Goal: Task Accomplishment & Management: Manage account settings

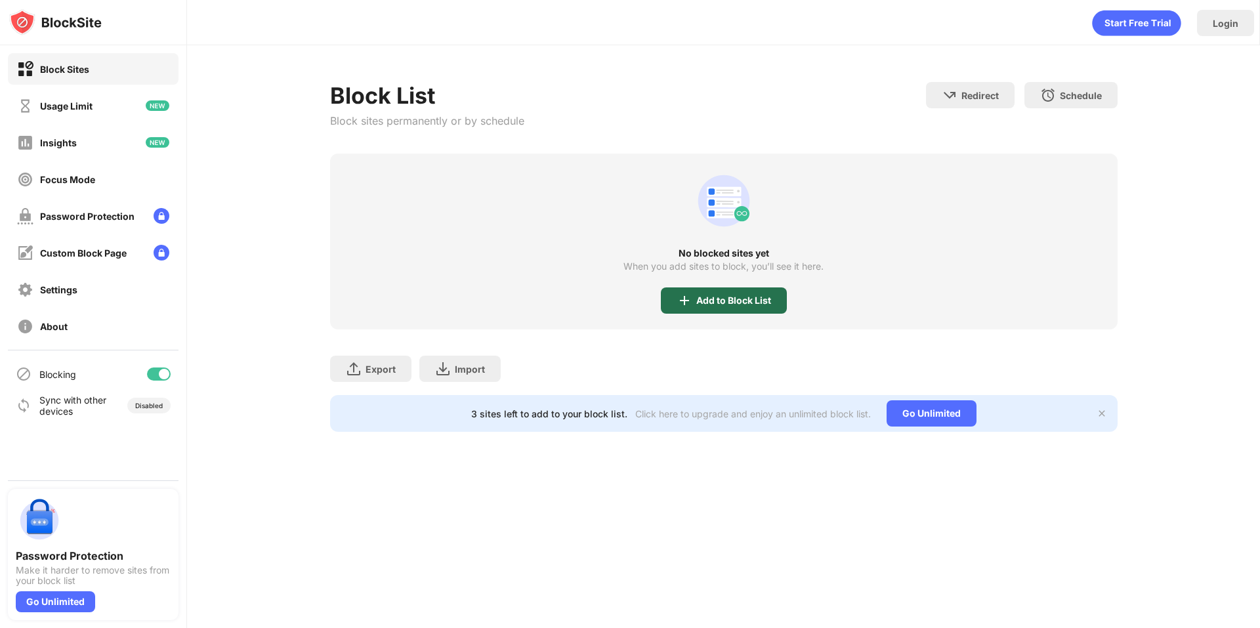
click at [669, 297] on div "Add to Block List" at bounding box center [724, 300] width 126 height 26
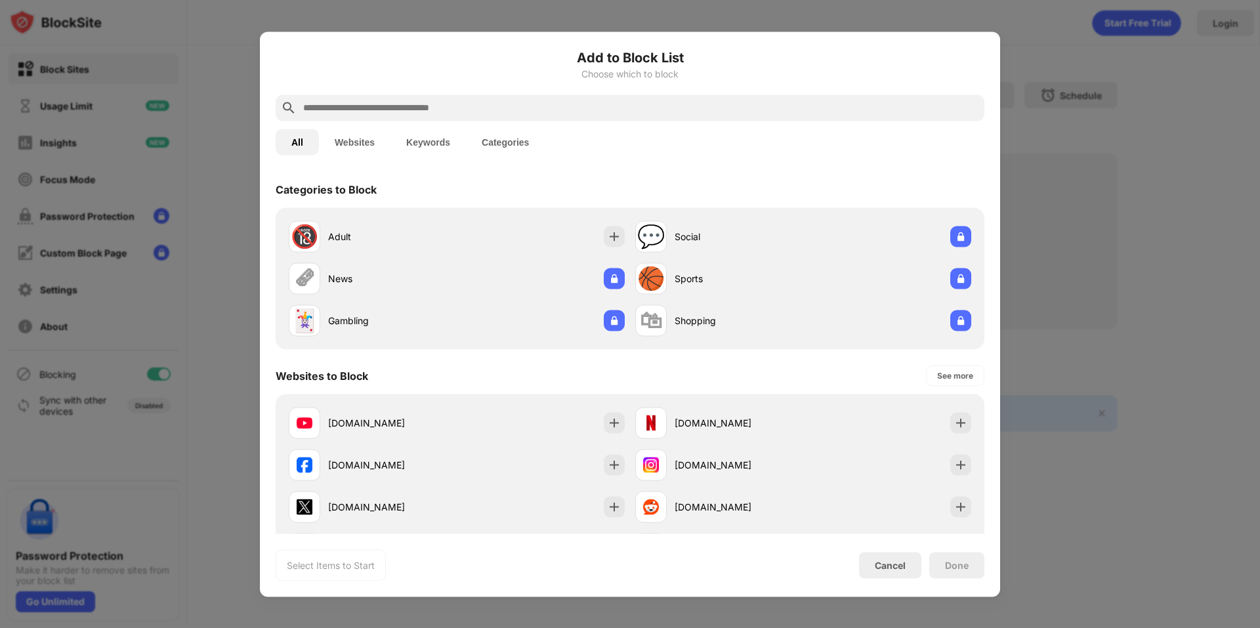
click at [661, 109] on input "text" at bounding box center [640, 108] width 677 height 16
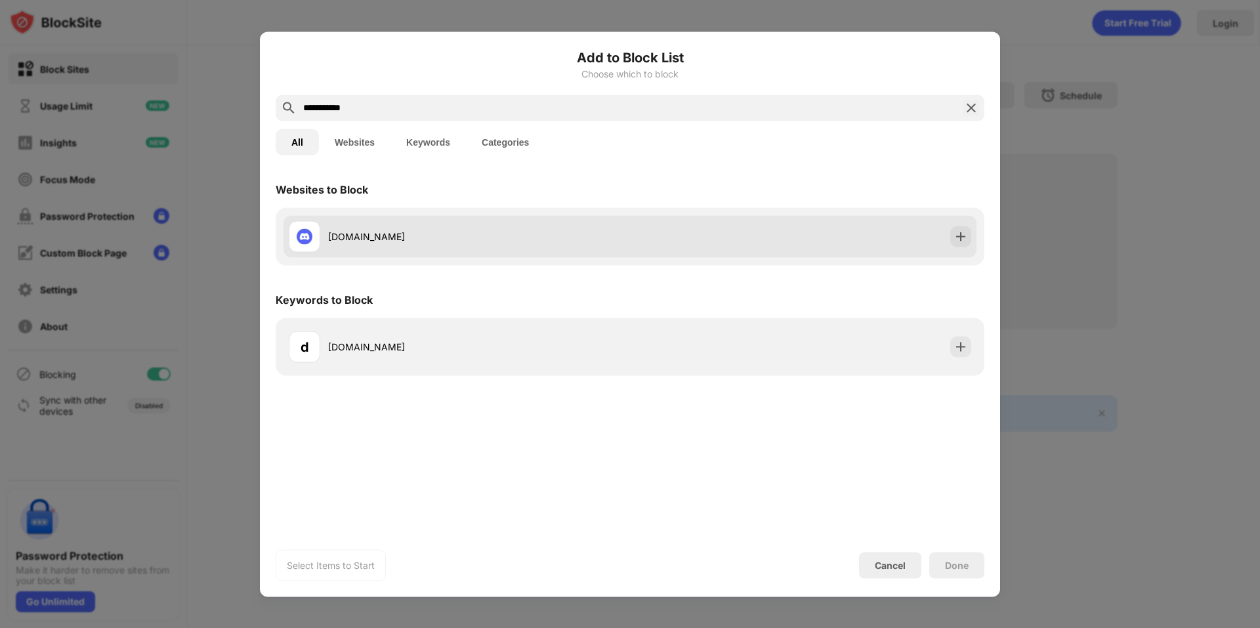
type input "**********"
click at [567, 237] on div "[DOMAIN_NAME]" at bounding box center [479, 237] width 302 height 14
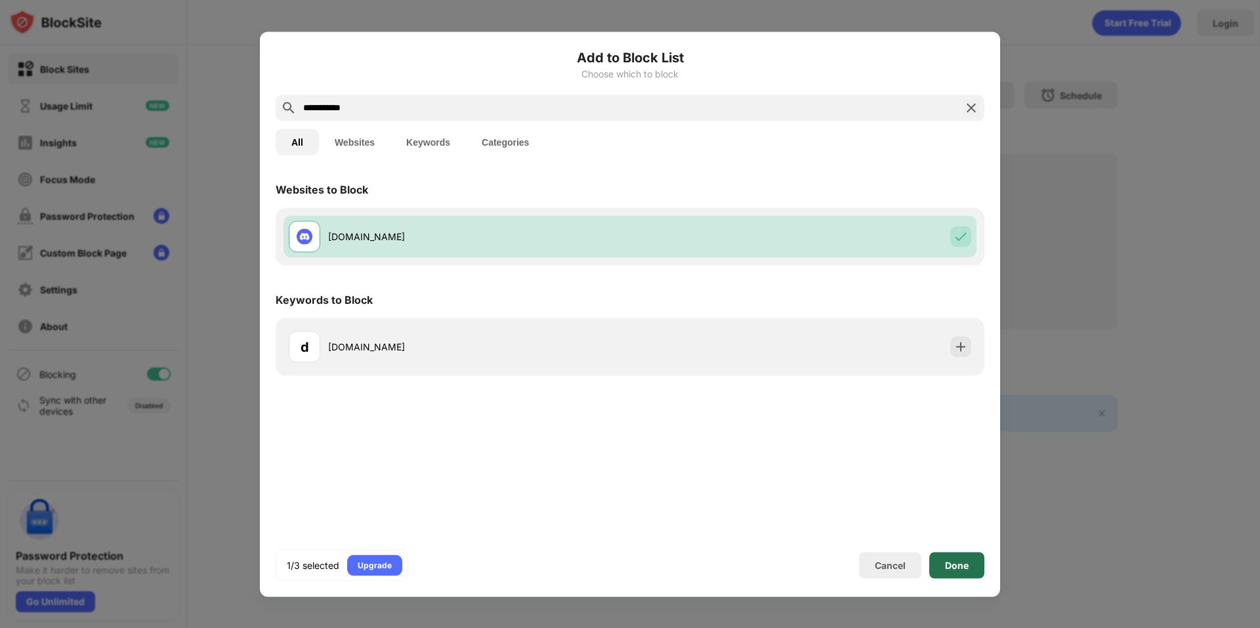
click at [951, 562] on div "Done" at bounding box center [957, 565] width 24 height 10
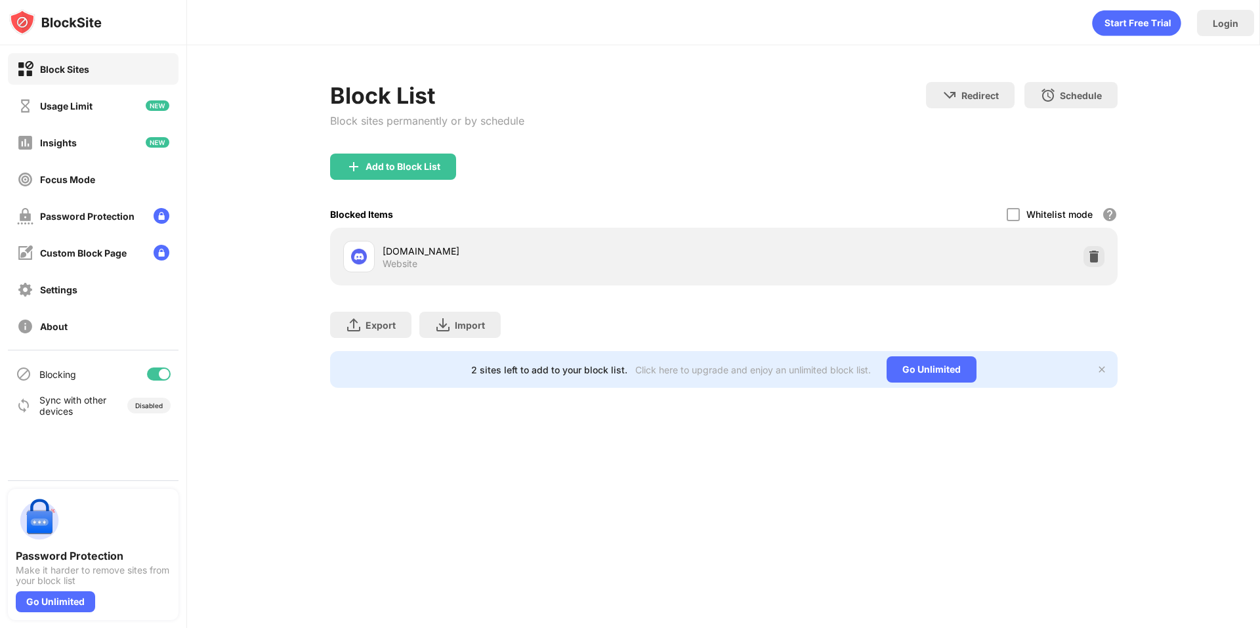
click at [478, 162] on div "Add to Block List" at bounding box center [723, 177] width 787 height 47
click at [445, 167] on div "Add to Block List" at bounding box center [393, 167] width 126 height 26
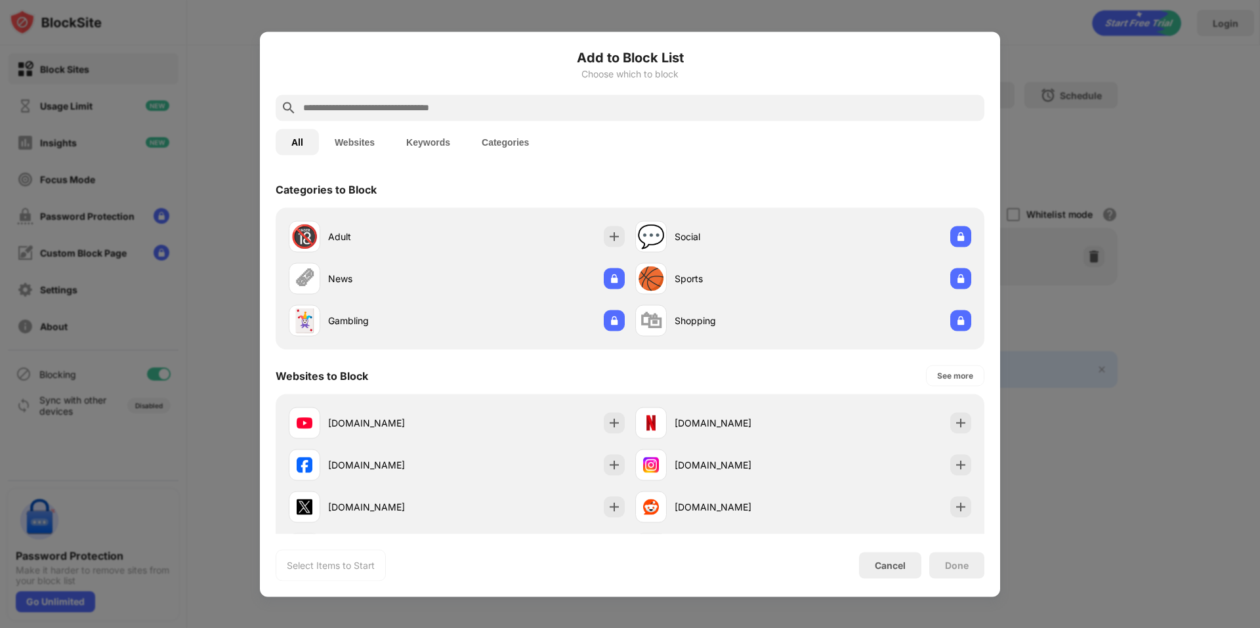
click at [442, 114] on input "text" at bounding box center [640, 108] width 677 height 16
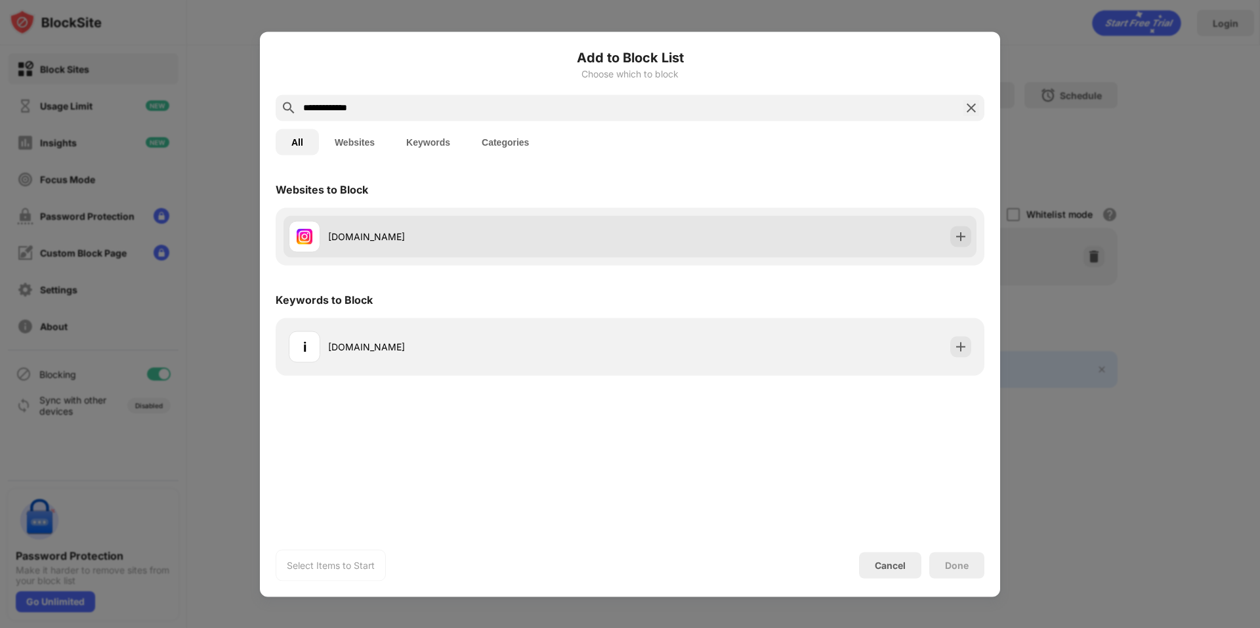
type input "**********"
click at [438, 236] on div "[DOMAIN_NAME]" at bounding box center [479, 237] width 302 height 14
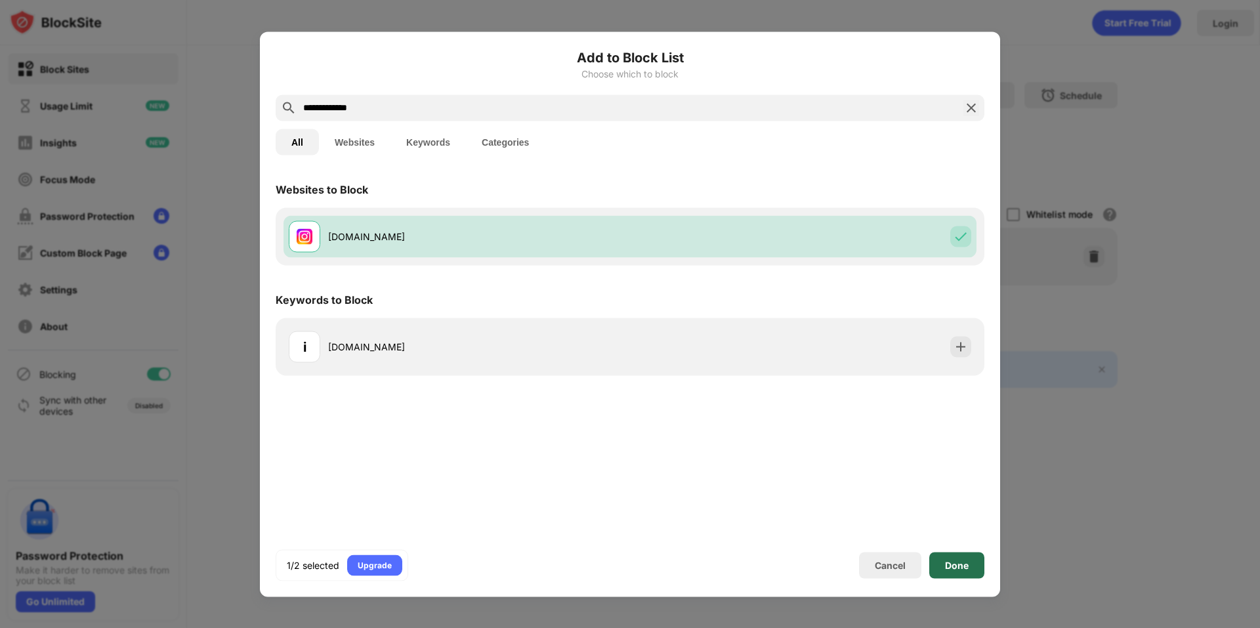
click at [938, 562] on div "Done" at bounding box center [956, 565] width 55 height 26
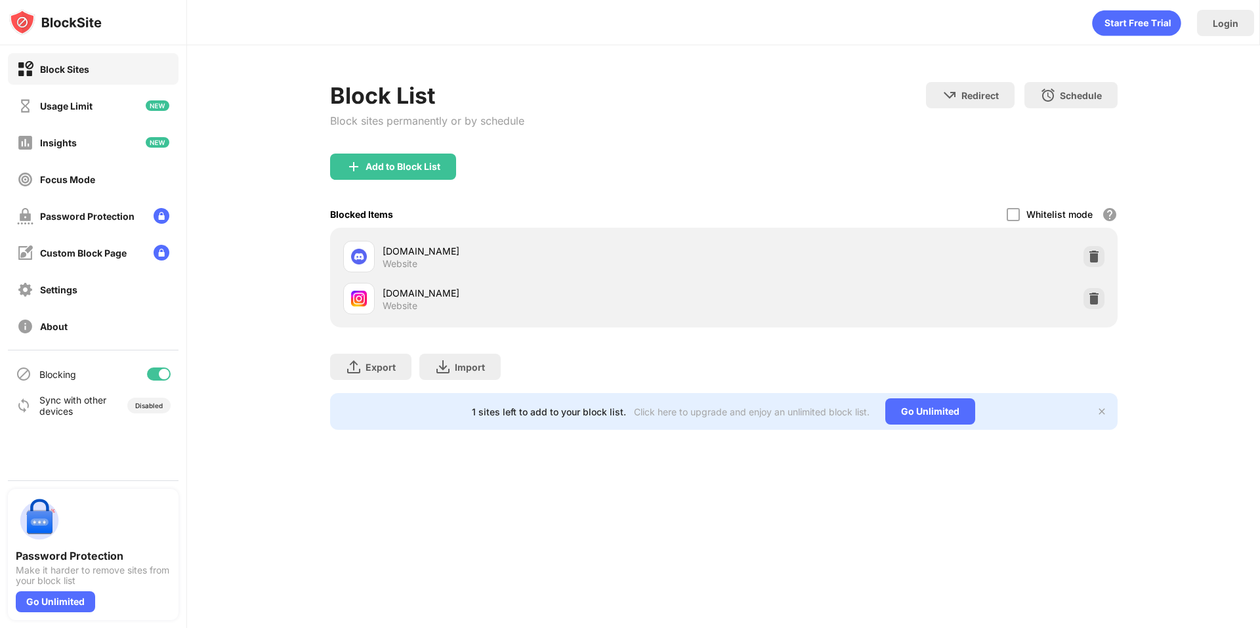
click at [378, 142] on div "Block List Block sites permanently or by schedule" at bounding box center [427, 118] width 194 height 72
click at [377, 166] on div "Add to Block List" at bounding box center [402, 166] width 75 height 10
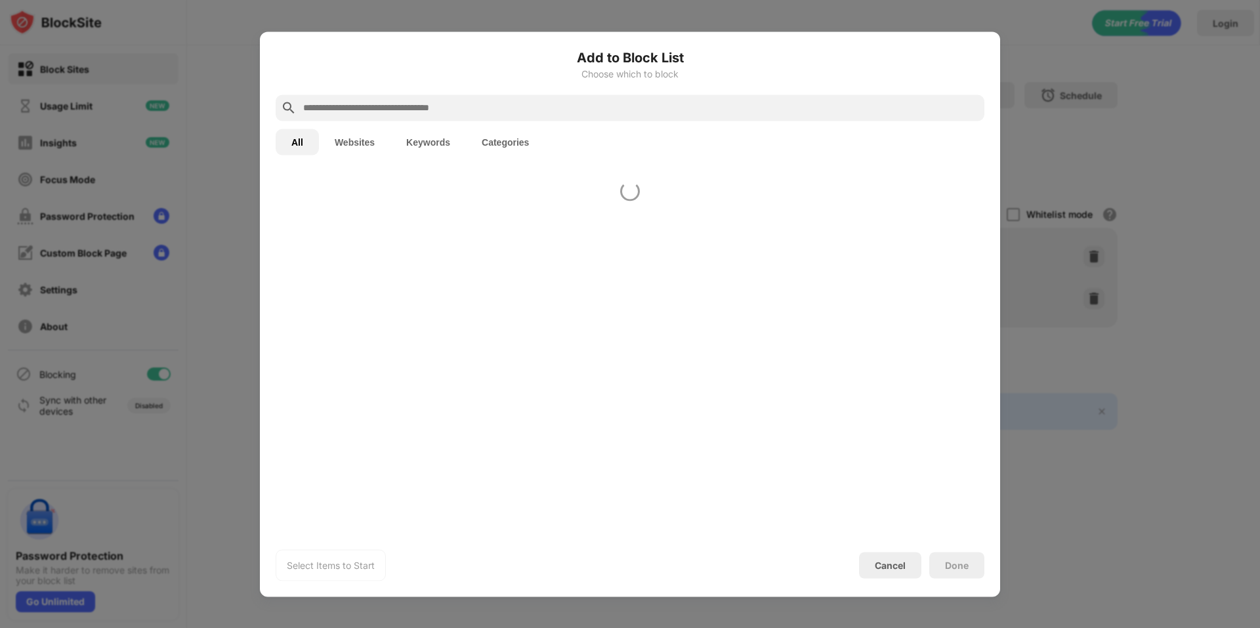
drag, startPoint x: 381, startPoint y: 89, endPoint x: 385, endPoint y: 106, distance: 18.1
click at [380, 89] on div "Add to Block List Choose which to block" at bounding box center [630, 70] width 709 height 47
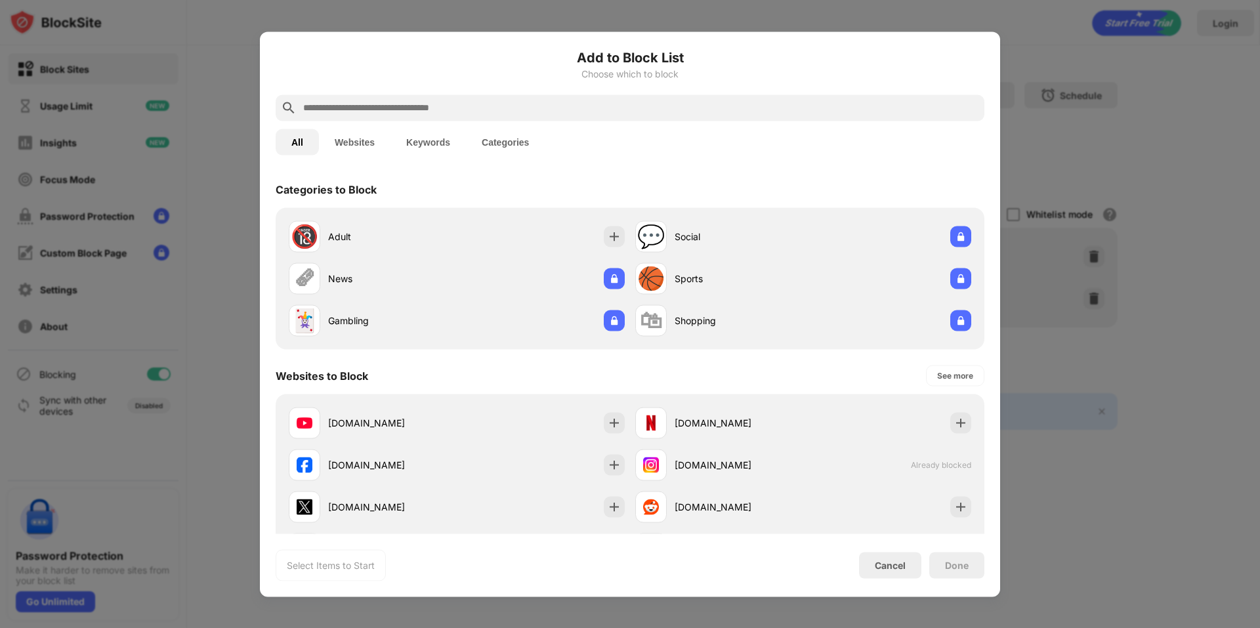
click at [385, 106] on input "text" at bounding box center [640, 108] width 677 height 16
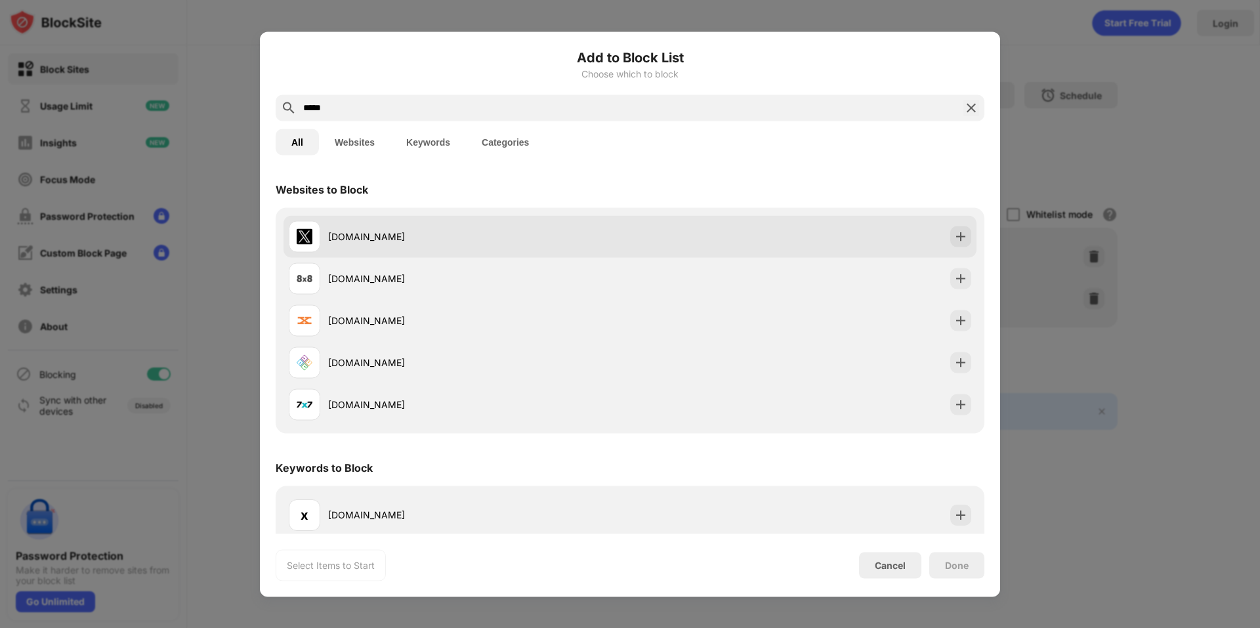
type input "*****"
click at [431, 230] on div "[DOMAIN_NAME]" at bounding box center [479, 237] width 302 height 14
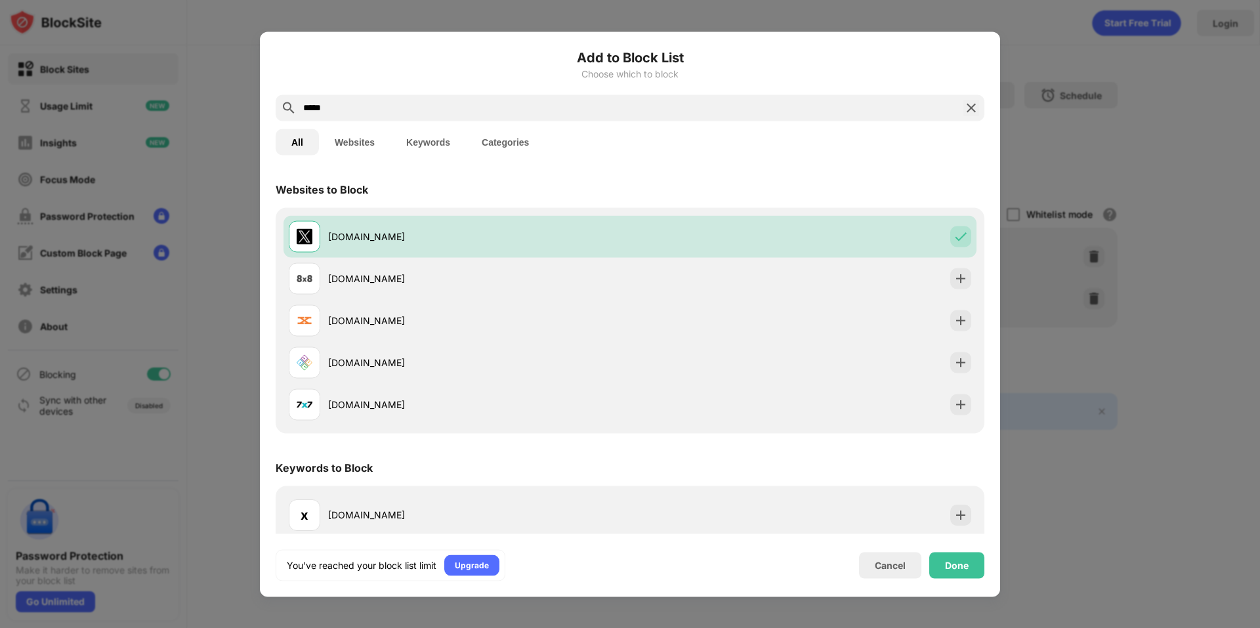
click at [929, 561] on div "Cancel Done" at bounding box center [921, 565] width 125 height 26
click at [932, 563] on div "Done" at bounding box center [956, 565] width 55 height 26
